Goal: Task Accomplishment & Management: Manage account settings

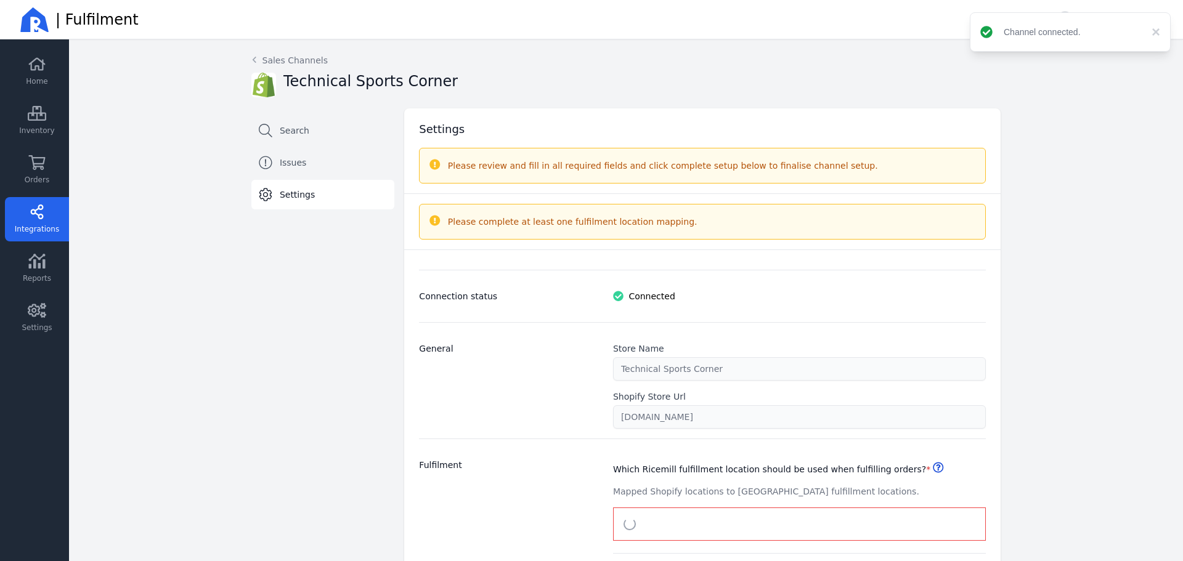
select select "paid_only"
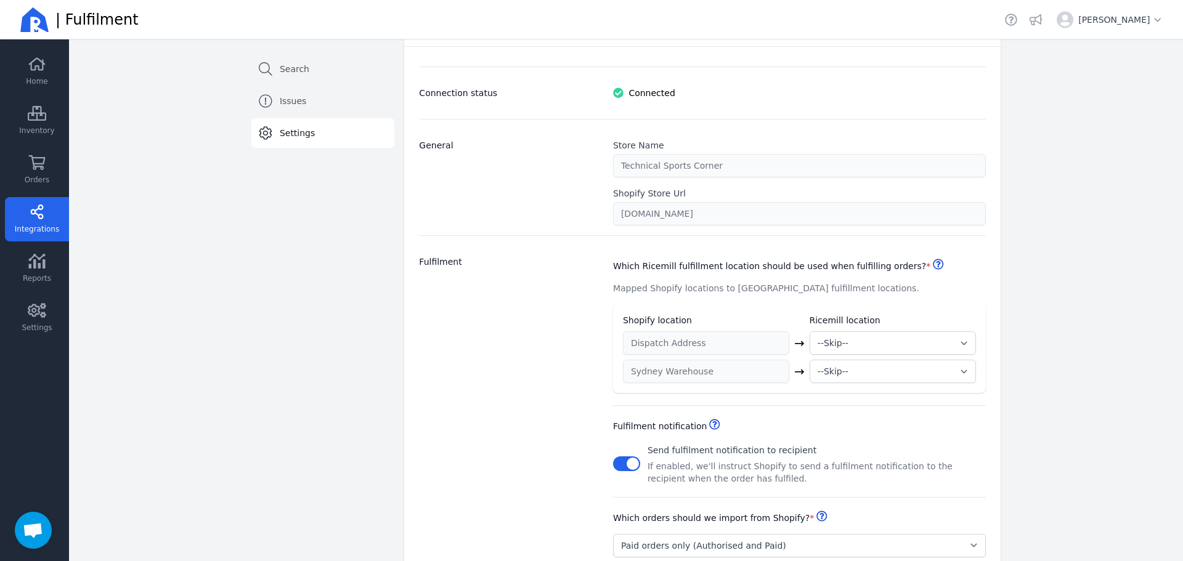
scroll to position [247, 0]
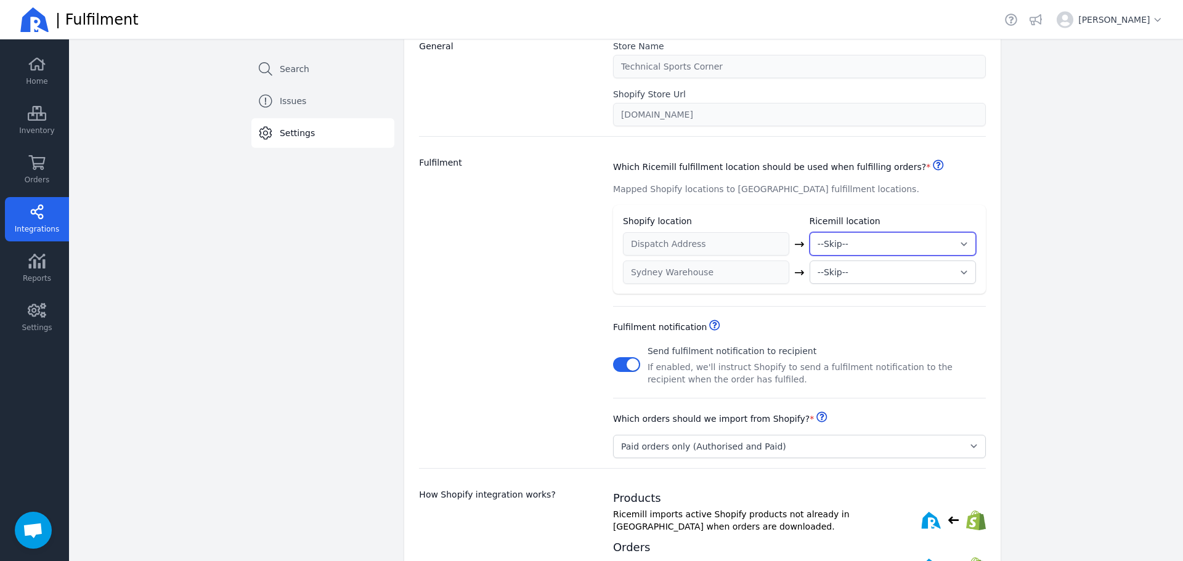
click at [857, 240] on select "--Skip-- ➕ Create new location My Warehouse" at bounding box center [893, 243] width 166 height 23
select select "2002"
click at [810, 232] on select "--Skip-- ➕ Create new location My Warehouse" at bounding box center [893, 243] width 166 height 23
click at [860, 279] on select "--Skip-- ➕ Create new location My Warehouse" at bounding box center [893, 272] width 166 height 23
select select "2002"
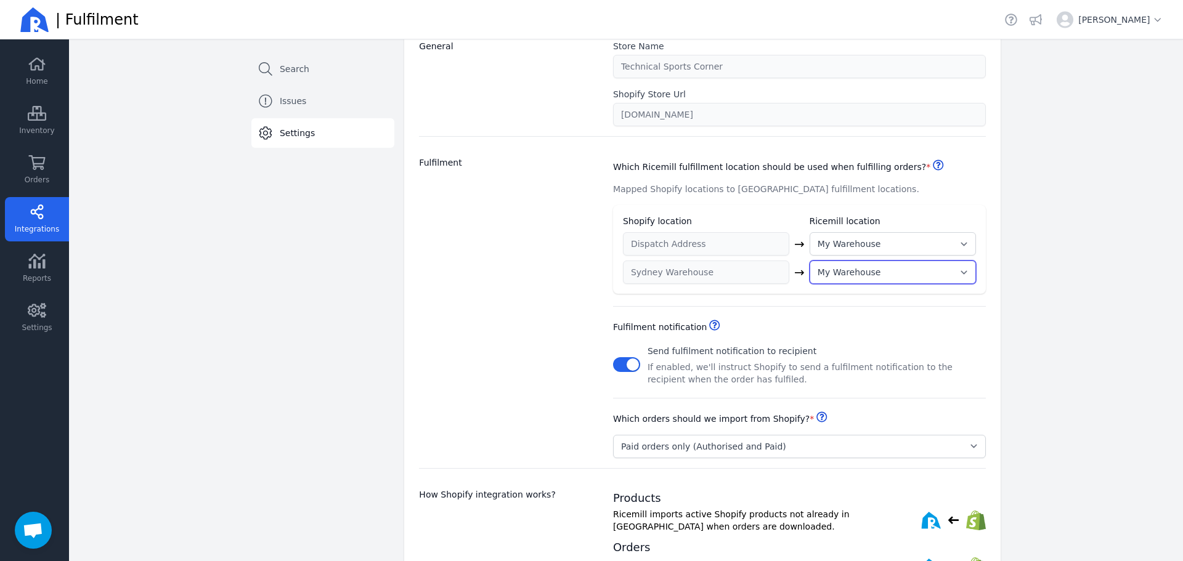
click at [810, 261] on select "--Skip-- ➕ Create new location My Warehouse" at bounding box center [893, 272] width 166 height 23
click at [989, 190] on div "Connection status Connected General Store Name Technical Sports Corner Shopify …" at bounding box center [702, 306] width 597 height 716
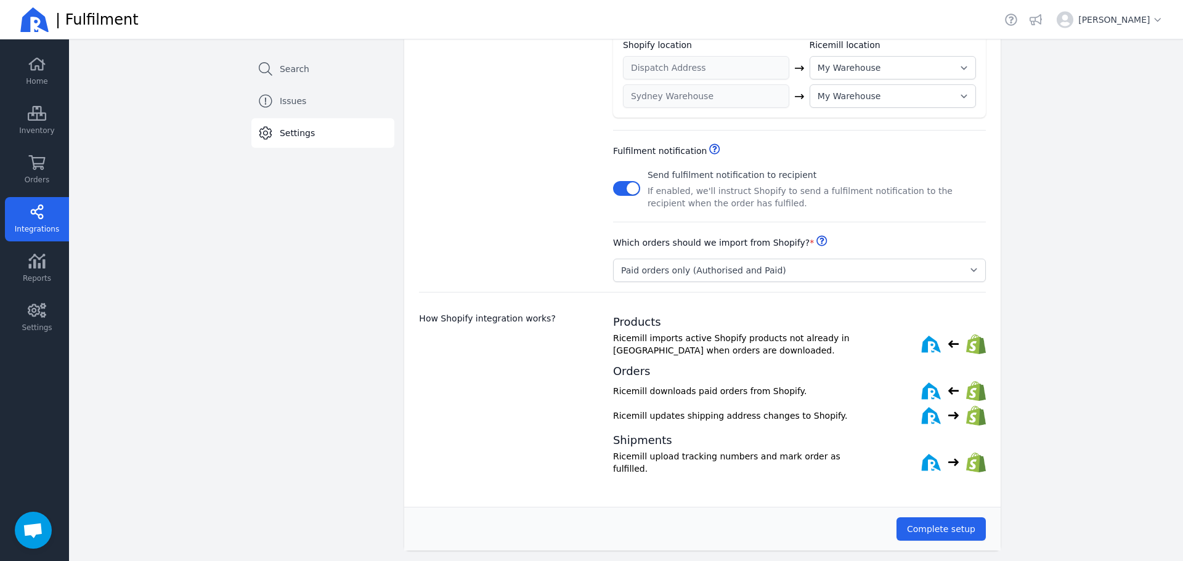
scroll to position [431, 0]
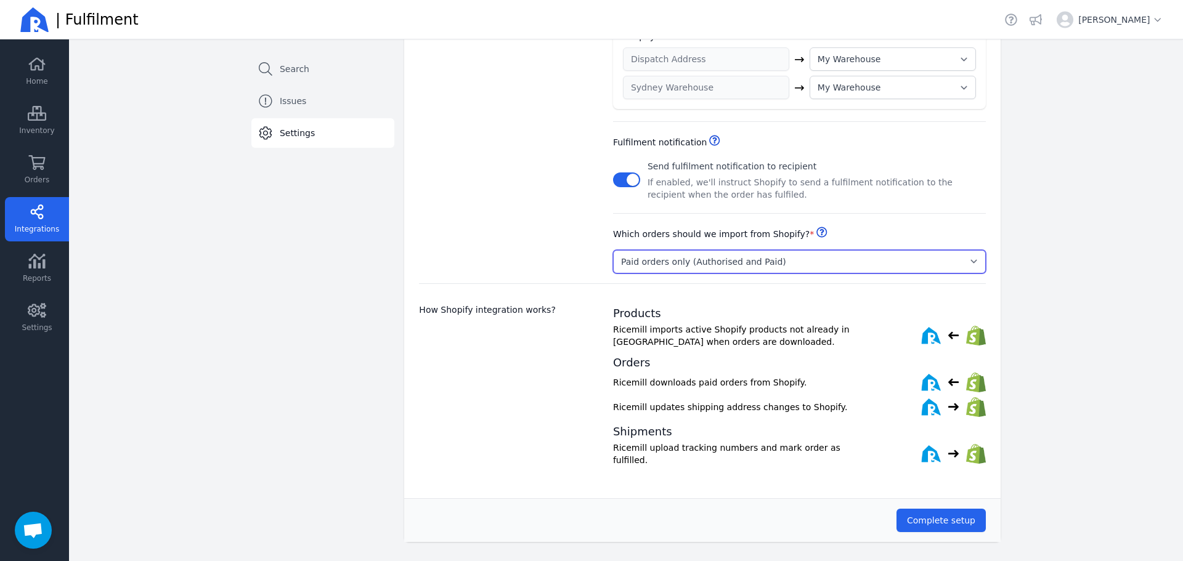
click at [749, 258] on select "Select... Paid orders only (Authorised and Paid) [PERSON_NAME] and [PERSON_NAME…" at bounding box center [799, 261] width 373 height 23
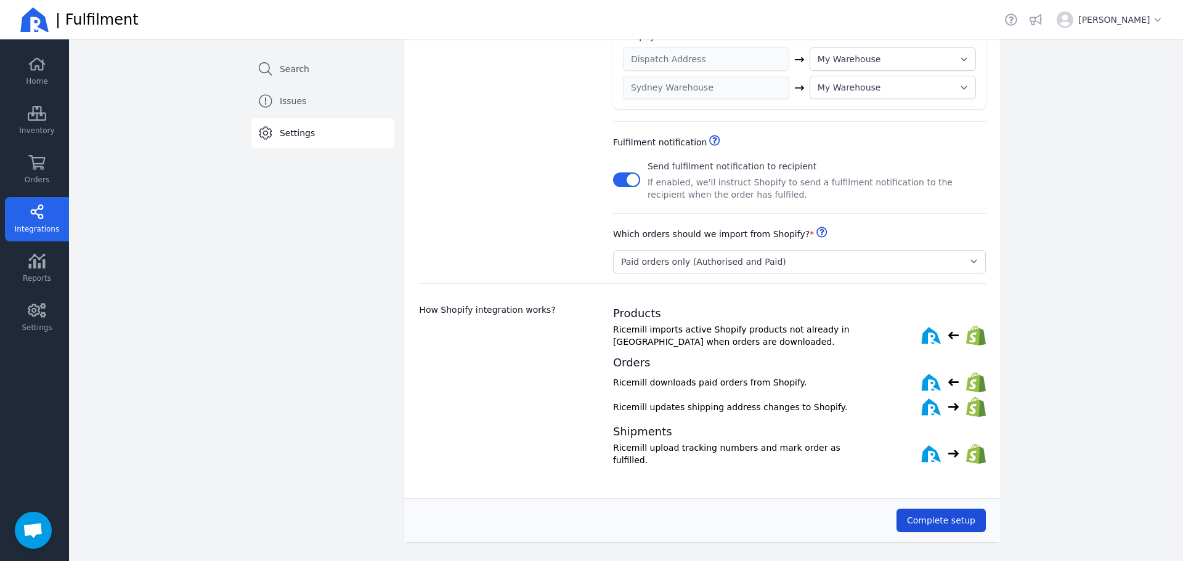
click at [955, 519] on span "Complete setup" at bounding box center [941, 521] width 68 height 10
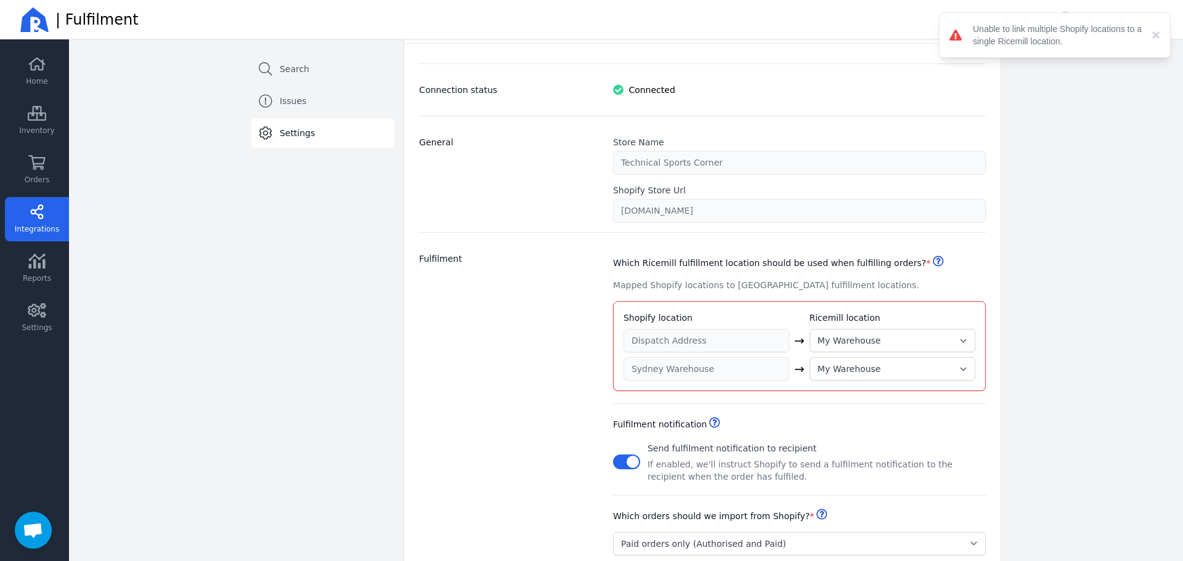
scroll to position [123, 0]
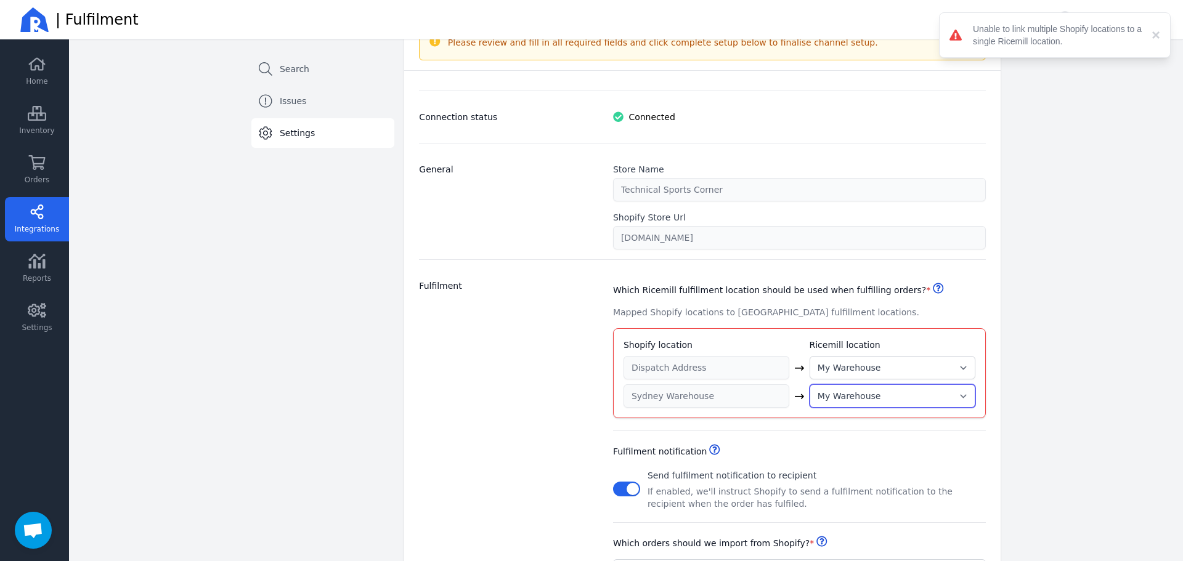
click at [826, 402] on select "--Skip-- ➕ Create new location My Warehouse" at bounding box center [893, 396] width 166 height 23
select select
click at [810, 385] on select "--Skip-- ➕ Create new location My Warehouse" at bounding box center [893, 396] width 166 height 23
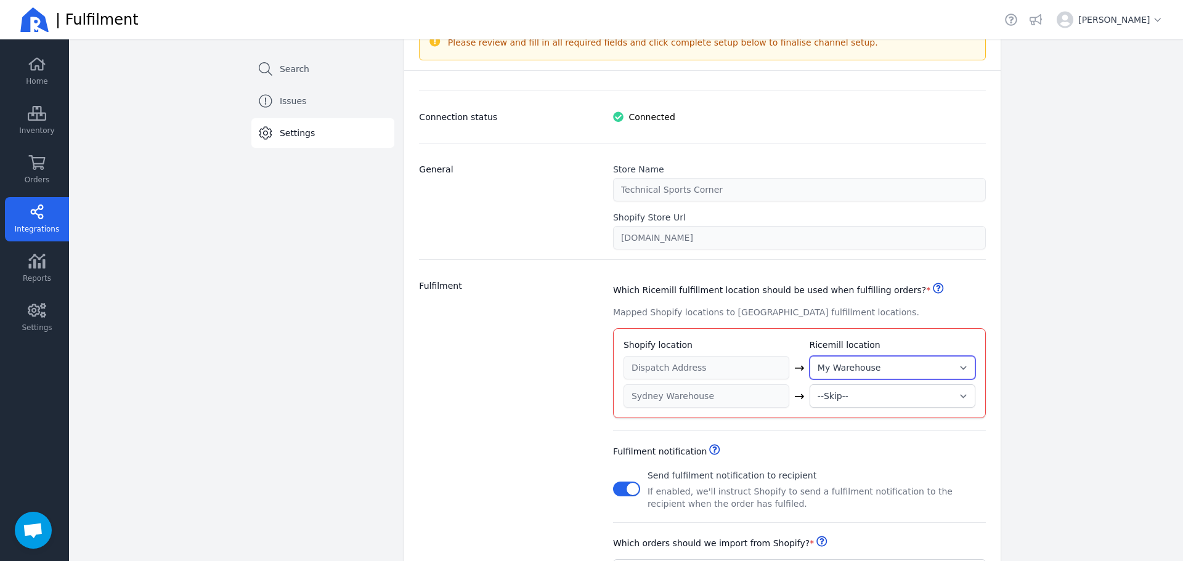
click at [836, 375] on select "--Skip-- ➕ Create new location My Warehouse" at bounding box center [893, 367] width 166 height 23
select select
click at [810, 380] on select "--Skip-- ➕ Create new location My Warehouse" at bounding box center [893, 367] width 166 height 23
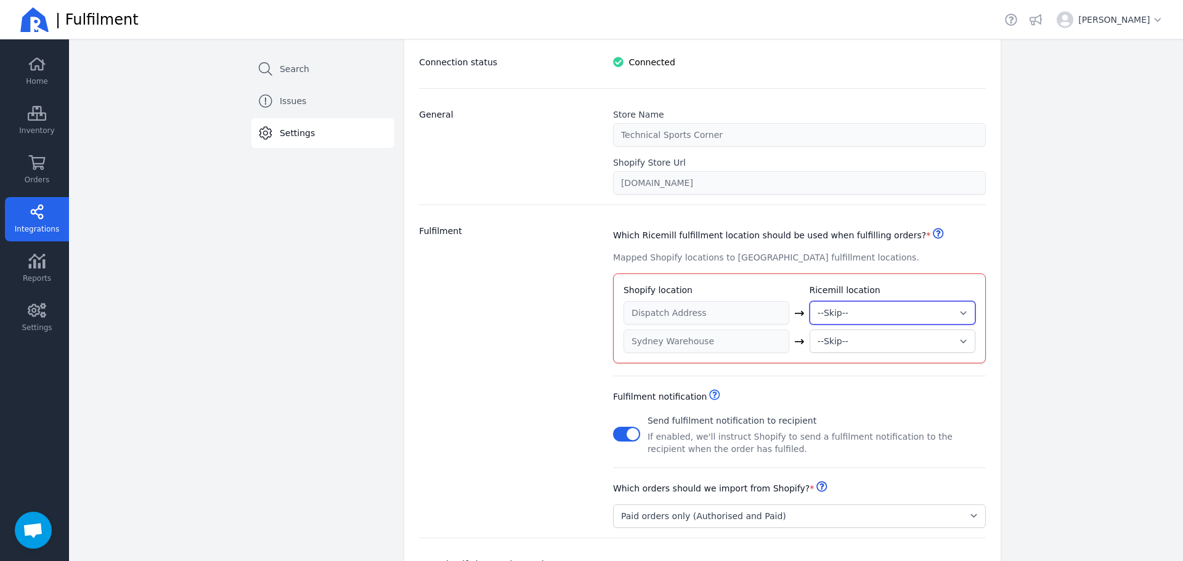
scroll to position [247, 0]
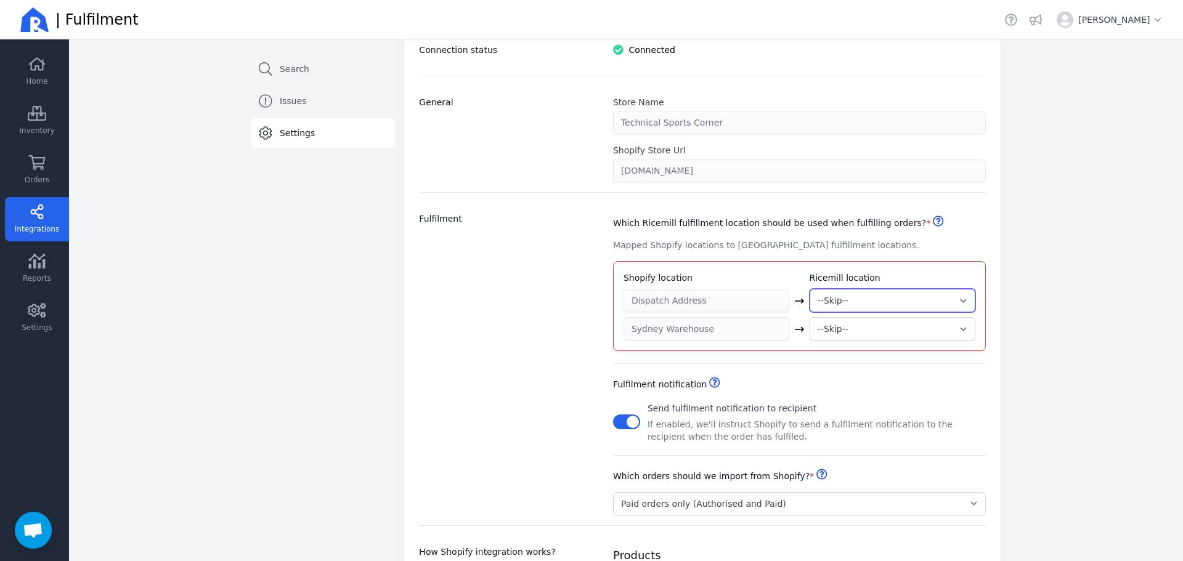
click at [851, 292] on select "--Skip-- ➕ Create new location My Warehouse" at bounding box center [893, 300] width 166 height 23
click at [844, 338] on select "--Skip-- ➕ Create new location My Warehouse" at bounding box center [893, 328] width 166 height 23
select select "2002"
click at [810, 317] on select "--Skip-- ➕ Create new location My Warehouse" at bounding box center [893, 328] width 166 height 23
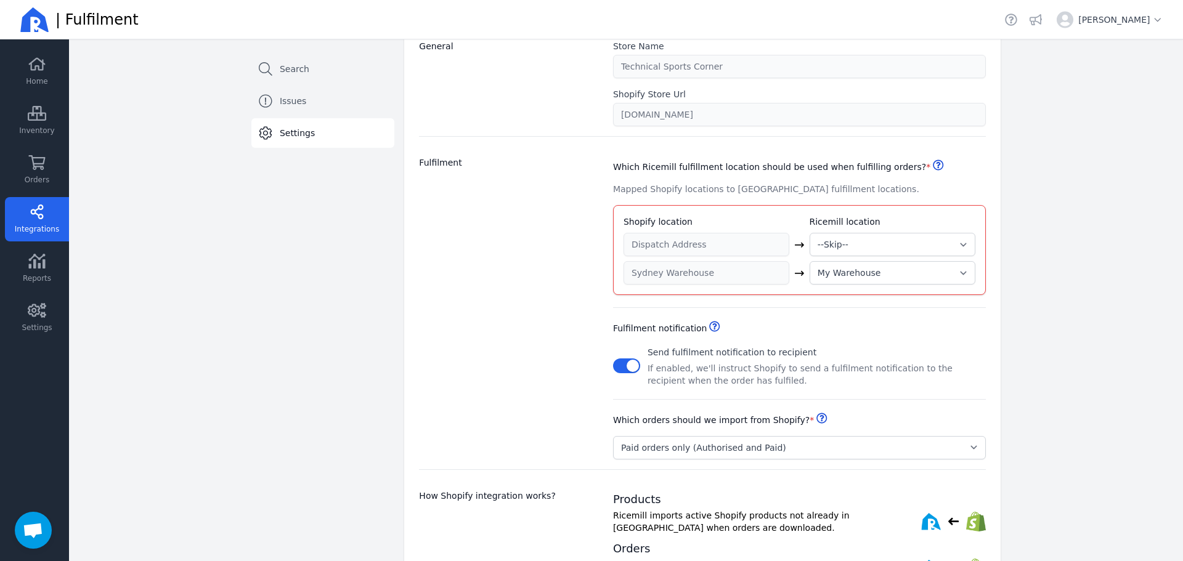
click at [1003, 317] on div "Back Sales Channels Technical Sports Corner Search Issues Settings Settings Ple…" at bounding box center [626, 273] width 789 height 960
click at [868, 241] on select "--Skip-- ➕ Create new location My Warehouse" at bounding box center [893, 244] width 166 height 23
select select "2002"
click at [810, 233] on select "--Skip-- ➕ Create new location My Warehouse" at bounding box center [893, 244] width 166 height 23
click at [844, 276] on select "--Skip-- ➕ Create new location My Warehouse" at bounding box center [893, 272] width 166 height 23
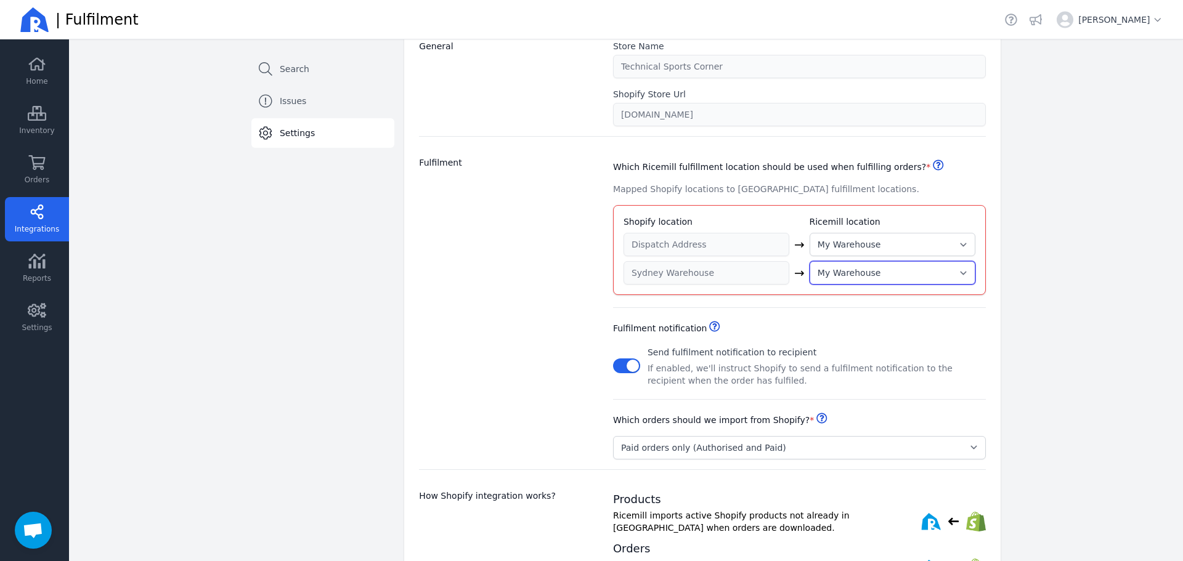
select select "new"
click at [810, 261] on select "--Skip-- ➕ Create new location My Warehouse" at bounding box center [893, 272] width 166 height 23
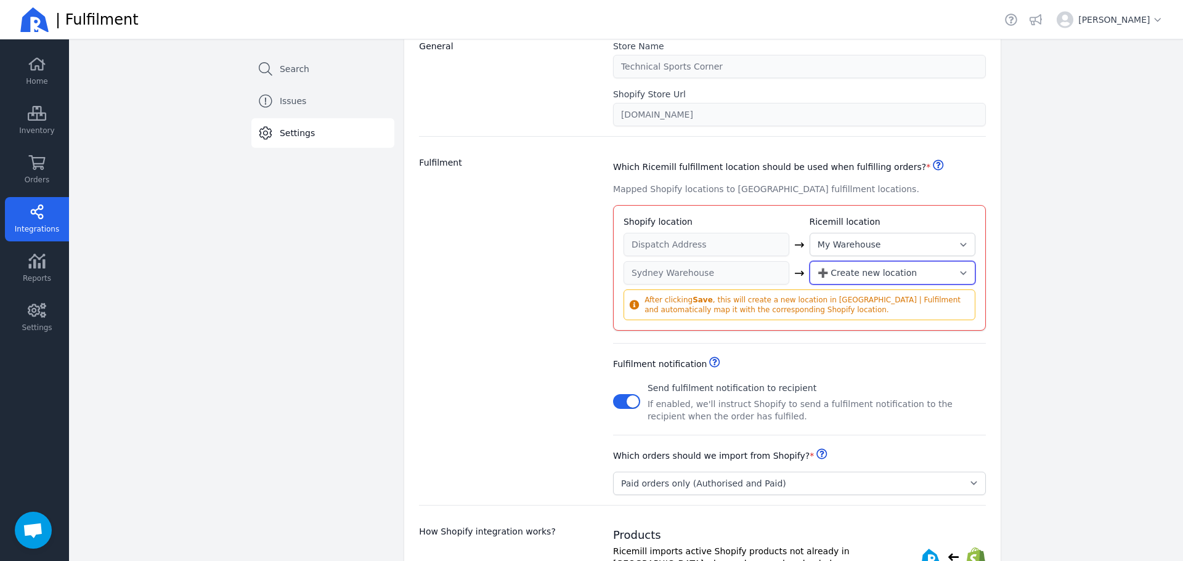
click at [846, 279] on select "--Skip-- ➕ Create new location My Warehouse" at bounding box center [893, 272] width 166 height 23
click at [958, 158] on div "Which Ricemill fulfillment location should be used when fulfilling orders? * He…" at bounding box center [799, 239] width 373 height 184
click at [878, 269] on select "--Skip-- ➕ Create new location My Warehouse" at bounding box center [893, 272] width 166 height 23
select select
click at [810, 261] on select "--Skip-- ➕ Create new location My Warehouse" at bounding box center [893, 272] width 166 height 23
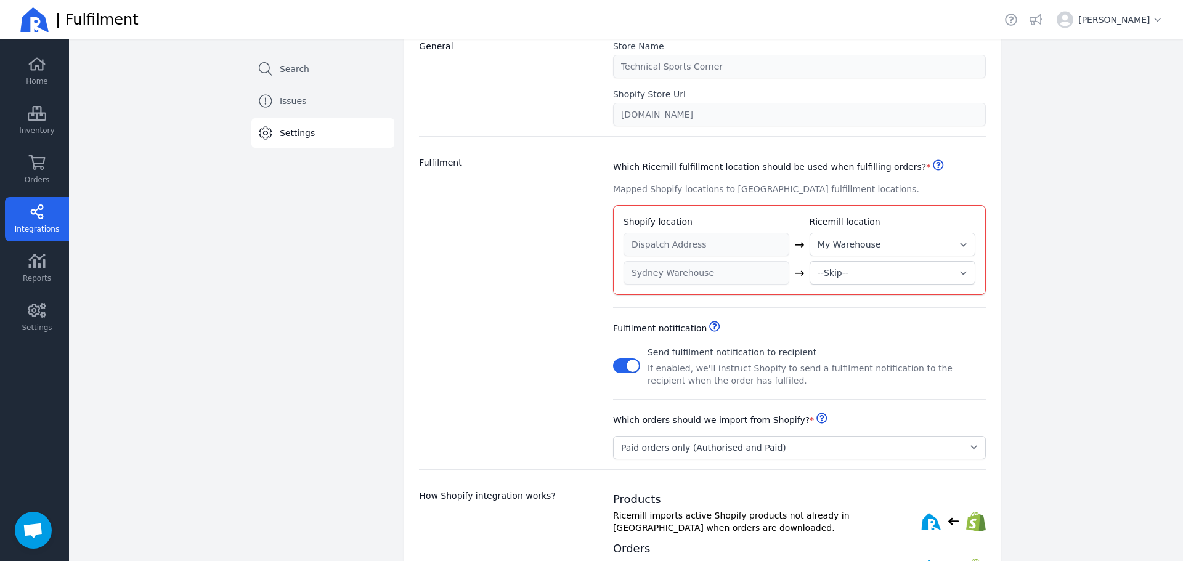
click at [1040, 281] on div "Back Sales Channels Technical Sports Corner Search Issues Settings Settings Ple…" at bounding box center [626, 273] width 1114 height 960
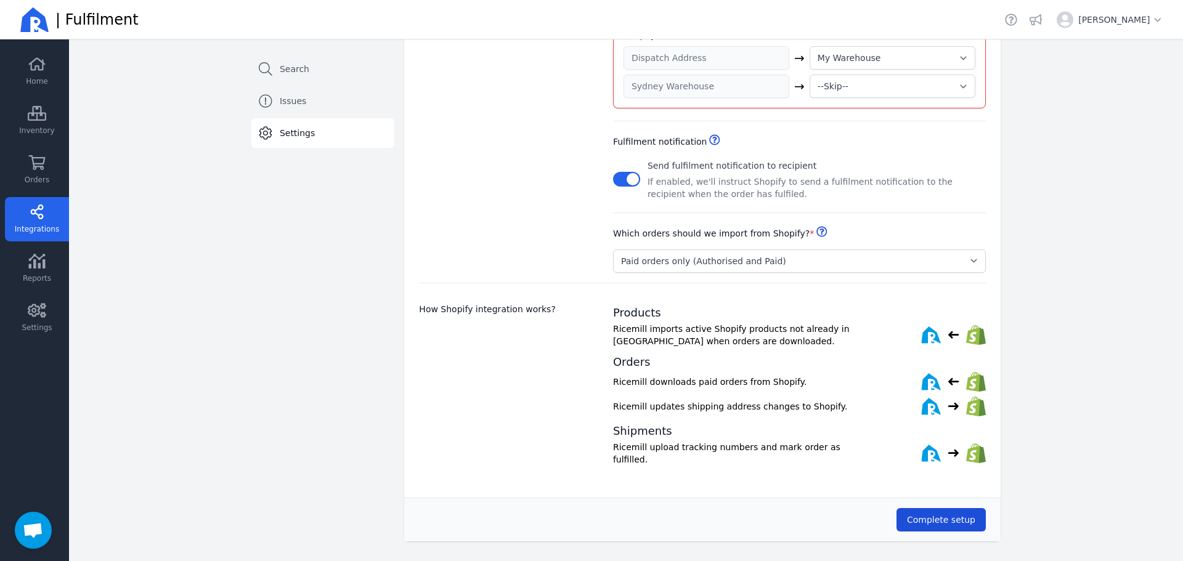
click at [955, 523] on button "Complete setup" at bounding box center [941, 519] width 89 height 23
